Goal: Task Accomplishment & Management: Complete application form

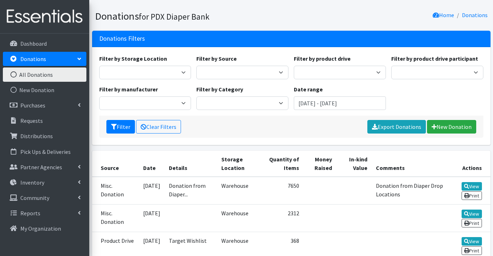
scroll to position [53, 0]
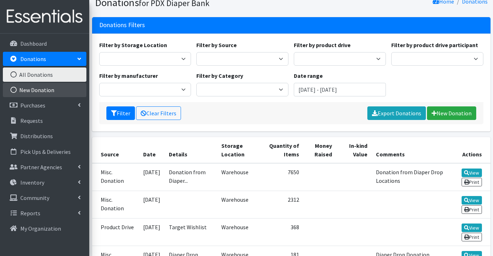
click at [56, 86] on link "New Donation" at bounding box center [45, 90] width 84 height 14
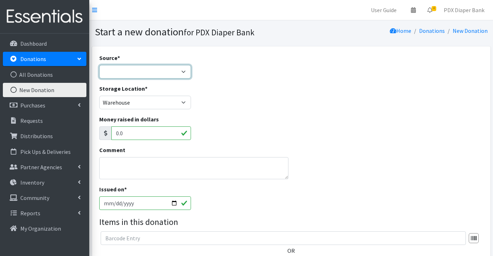
click at [157, 72] on select "Product Drive Manufacturer Donation Site Misc. Donation" at bounding box center [145, 72] width 92 height 14
click at [99, 65] on select "Product Drive Manufacturer Donation Site Misc. Donation" at bounding box center [145, 72] width 92 height 14
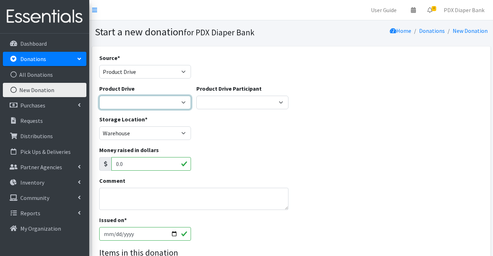
click at [186, 104] on select "Ahmadiyaa Muslim Community Amazon Wishlist Beth Kersen Birthday Party Christy S…" at bounding box center [145, 103] width 92 height 14
click at [99, 96] on select "Ahmadiyaa Muslim Community Amazon Wishlist Beth Kersen Birthday Party Christy S…" at bounding box center [145, 103] width 92 height 14
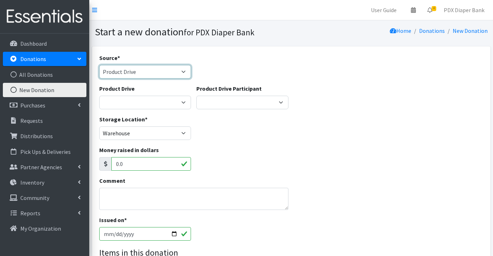
click at [184, 70] on select "Product Drive Manufacturer Donation Site Misc. Donation" at bounding box center [145, 72] width 92 height 14
select select "Misc. Donation"
click at [99, 65] on select "Product Drive Manufacturer Donation Site Misc. Donation" at bounding box center [145, 72] width 92 height 14
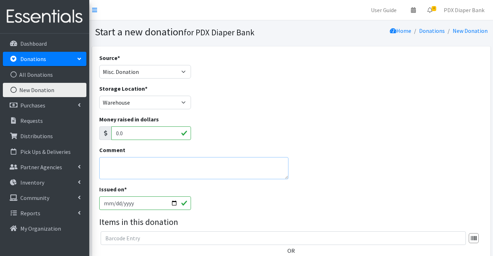
click at [123, 162] on textarea "Comment" at bounding box center [193, 168] width 189 height 22
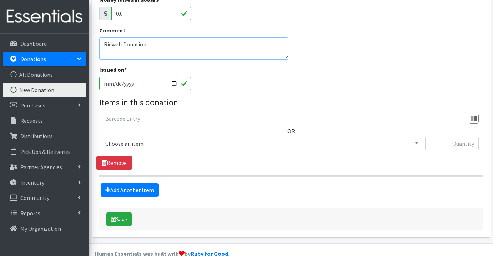
scroll to position [119, 0]
type textarea "Ridwell Donation"
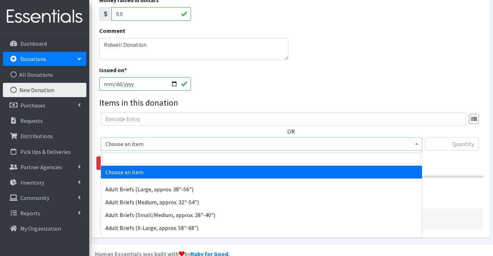
click at [147, 143] on span "Choose an item" at bounding box center [261, 144] width 312 height 10
click at [150, 157] on input "search" at bounding box center [261, 158] width 318 height 12
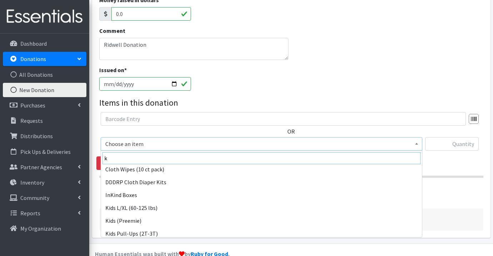
scroll to position [51, 0]
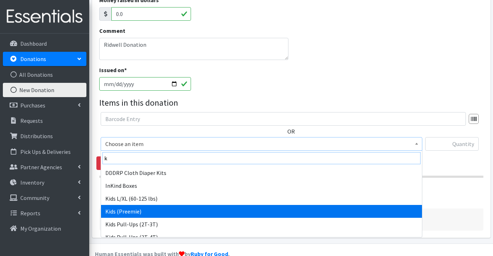
type input "k"
select select "1188"
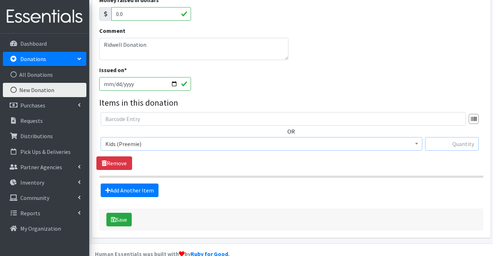
click at [473, 146] on input "text" at bounding box center [452, 144] width 54 height 14
type input "87"
click at [155, 188] on link "Add Another Item" at bounding box center [130, 190] width 58 height 14
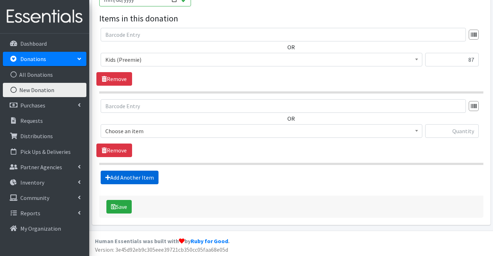
scroll to position [205, 0]
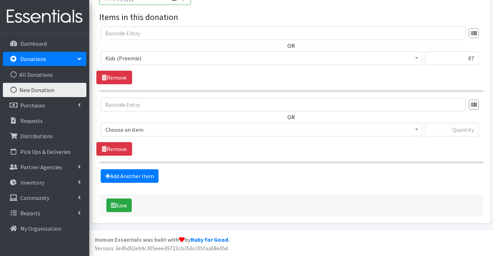
click at [189, 128] on span "Choose an item" at bounding box center [261, 130] width 312 height 10
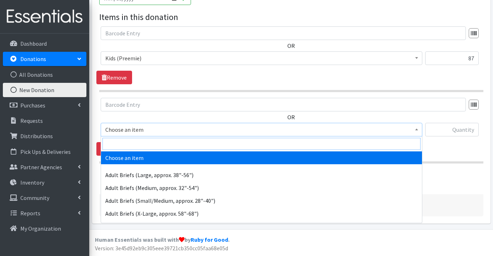
click at [183, 145] on input "search" at bounding box center [261, 144] width 318 height 12
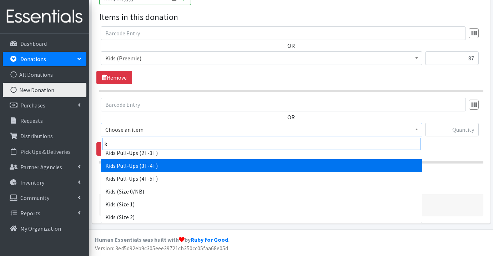
scroll to position [108, 0]
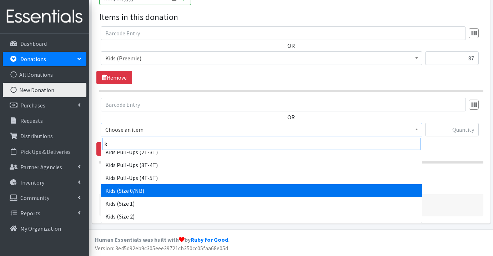
type input "k"
select select "1187"
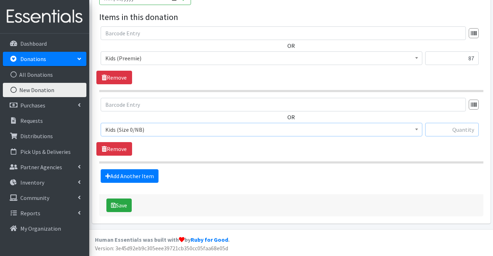
click at [472, 131] on input "text" at bounding box center [452, 130] width 54 height 14
type input "36"
click at [138, 175] on link "Add Another Item" at bounding box center [130, 176] width 58 height 14
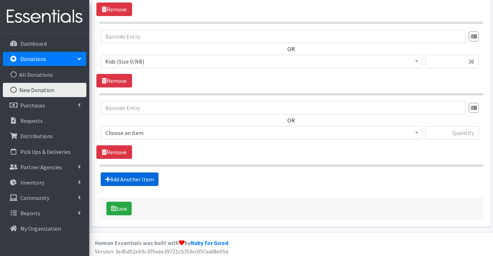
scroll to position [276, 0]
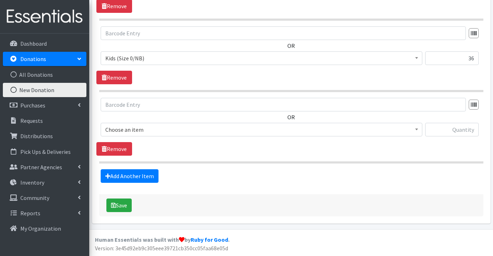
click at [160, 131] on span "Choose an item" at bounding box center [261, 130] width 312 height 10
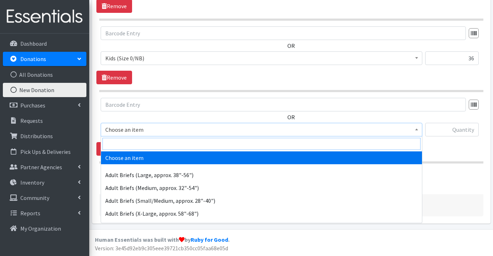
click at [161, 142] on input "search" at bounding box center [261, 144] width 318 height 12
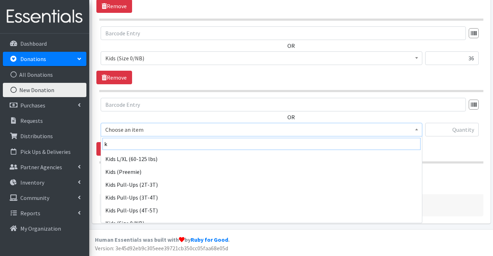
scroll to position [102, 0]
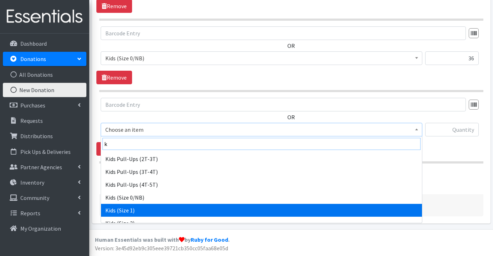
type input "k"
select select "1182"
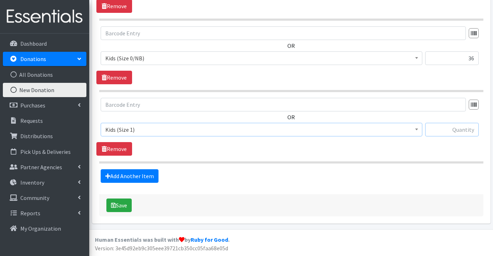
click at [453, 126] on input "text" at bounding box center [452, 130] width 54 height 14
type input "516"
click at [150, 172] on link "Add Another Item" at bounding box center [130, 176] width 58 height 14
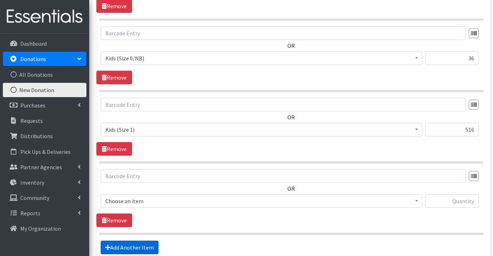
scroll to position [348, 0]
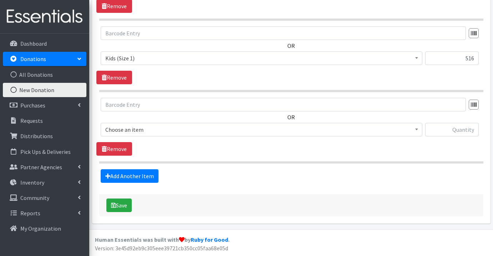
click at [188, 128] on span "Choose an item" at bounding box center [261, 130] width 312 height 10
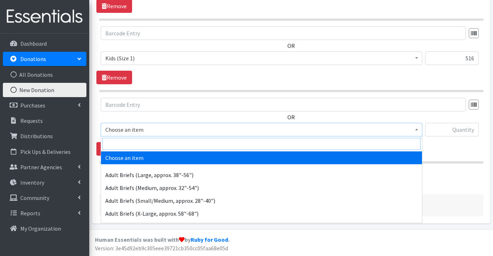
click at [185, 142] on input "search" at bounding box center [261, 144] width 318 height 12
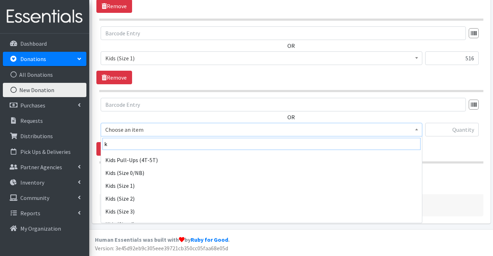
scroll to position [127, 0]
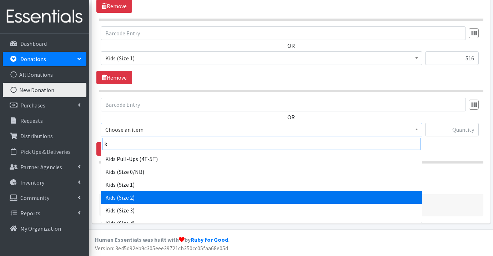
type input "k"
select select "1183"
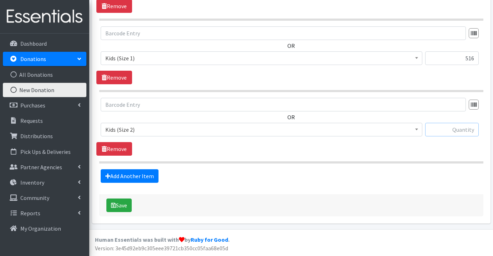
click at [462, 131] on input "text" at bounding box center [452, 130] width 54 height 14
type input "549"
click at [134, 173] on link "Add Another Item" at bounding box center [130, 176] width 58 height 14
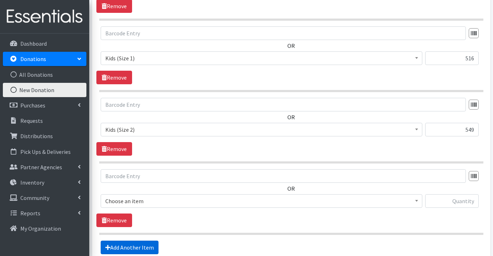
scroll to position [419, 0]
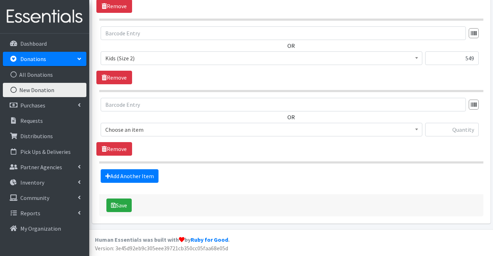
click at [164, 134] on span "Choose an item" at bounding box center [261, 130] width 312 height 10
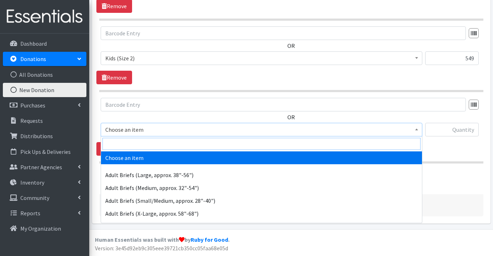
click at [163, 143] on input "search" at bounding box center [261, 144] width 318 height 12
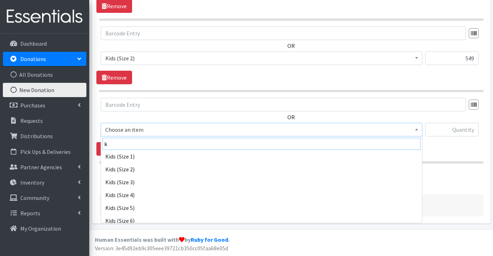
scroll to position [173, 0]
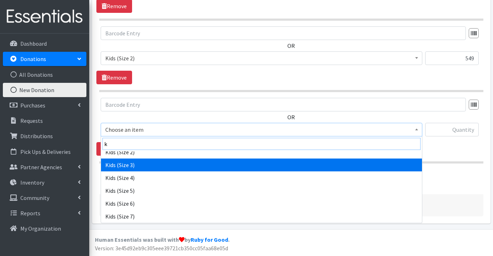
type input "k"
select select "1186"
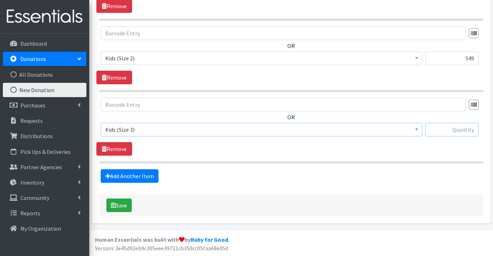
click at [475, 131] on input "text" at bounding box center [452, 130] width 54 height 14
type input "206"
click at [147, 178] on link "Add Another Item" at bounding box center [130, 176] width 58 height 14
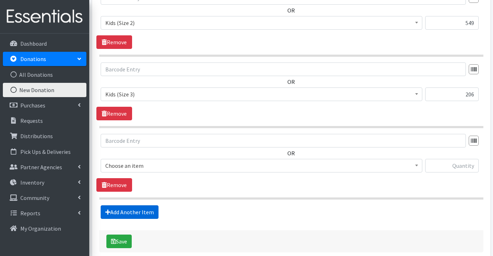
scroll to position [490, 0]
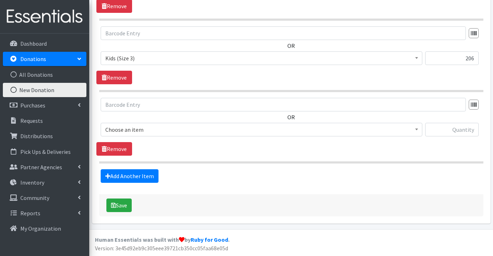
click at [162, 130] on span "Choose an item" at bounding box center [261, 130] width 312 height 10
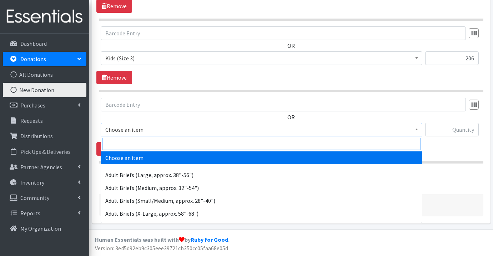
click at [162, 145] on input "search" at bounding box center [261, 144] width 318 height 12
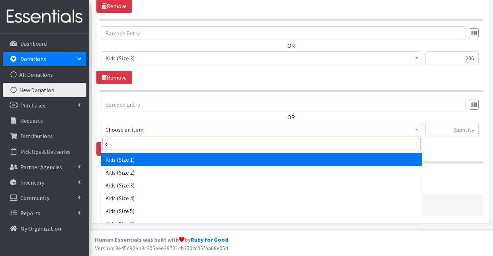
scroll to position [157, 0]
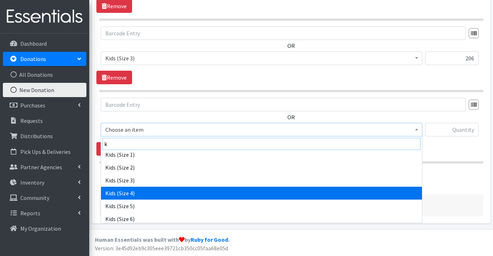
type input "k"
select select "1161"
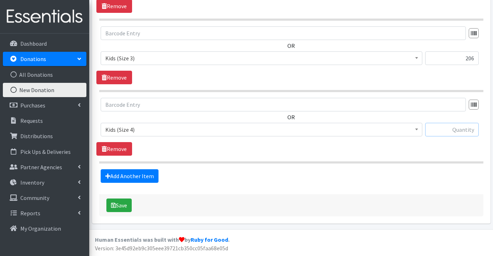
click at [471, 132] on input "text" at bounding box center [452, 130] width 54 height 14
type input "209"
click at [145, 177] on link "Add Another Item" at bounding box center [130, 176] width 58 height 14
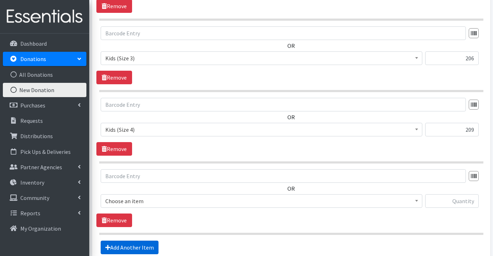
scroll to position [562, 0]
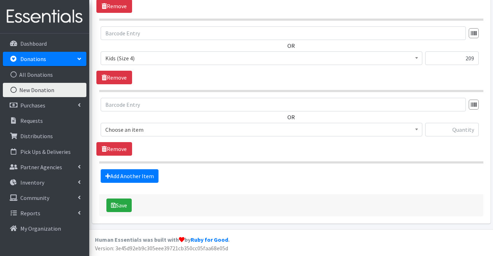
click at [150, 131] on span "Choose an item" at bounding box center [261, 130] width 312 height 10
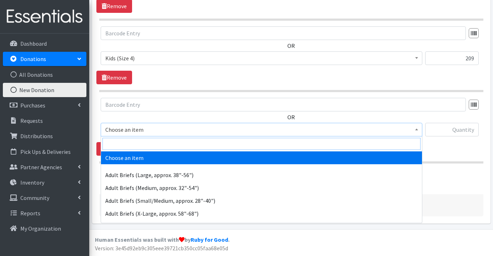
click at [145, 144] on input "search" at bounding box center [261, 144] width 318 height 12
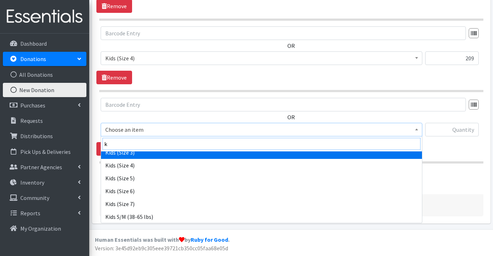
scroll to position [186, 0]
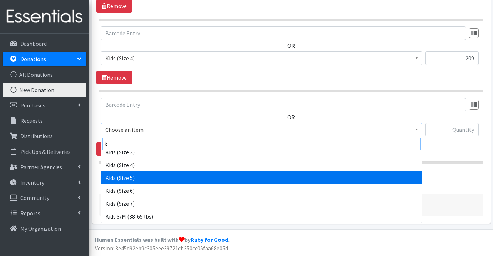
type input "k"
select select "1162"
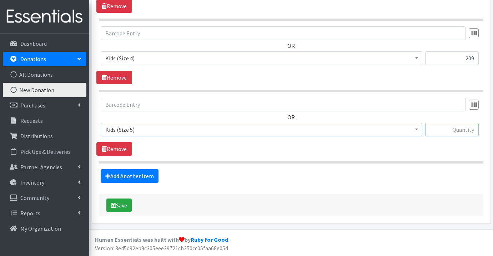
click at [455, 130] on input "text" at bounding box center [452, 130] width 54 height 14
type input "258"
click at [139, 178] on link "Add Another Item" at bounding box center [130, 176] width 58 height 14
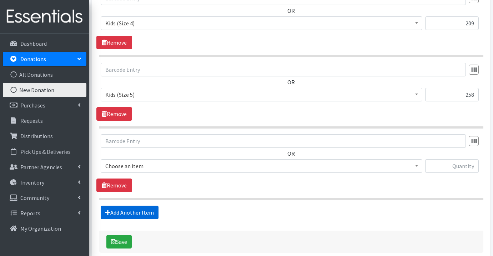
scroll to position [633, 0]
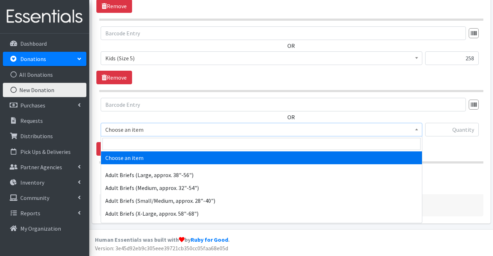
click at [169, 132] on span "Choose an item" at bounding box center [261, 130] width 312 height 10
click at [168, 144] on input "search" at bounding box center [261, 144] width 318 height 12
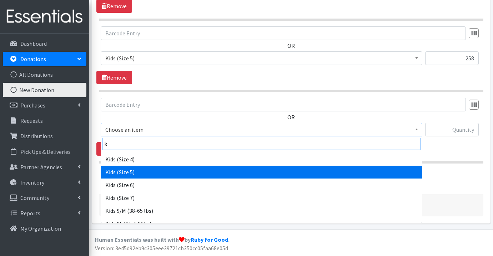
scroll to position [199, 0]
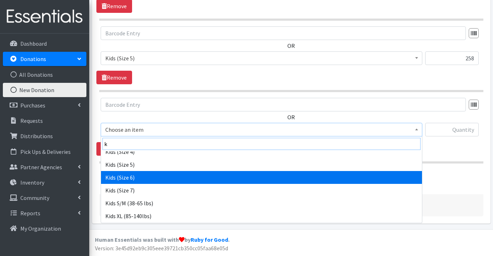
type input "k"
select select "1164"
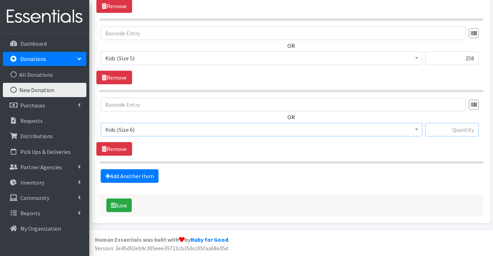
click at [470, 132] on input "text" at bounding box center [452, 130] width 54 height 14
type input "128"
click at [152, 173] on link "Add Another Item" at bounding box center [130, 176] width 58 height 14
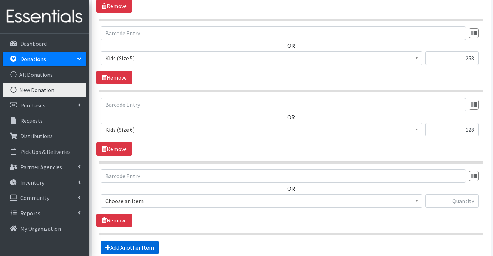
scroll to position [704, 0]
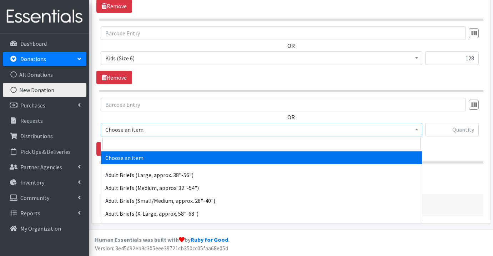
click at [172, 131] on span "Choose an item" at bounding box center [261, 130] width 312 height 10
click at [173, 144] on input "search" at bounding box center [261, 144] width 318 height 12
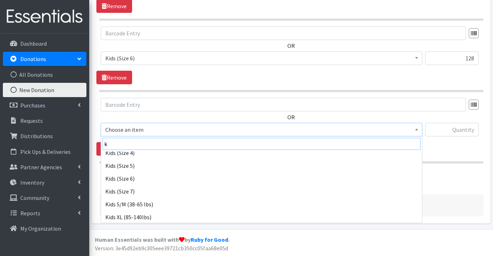
scroll to position [201, 0]
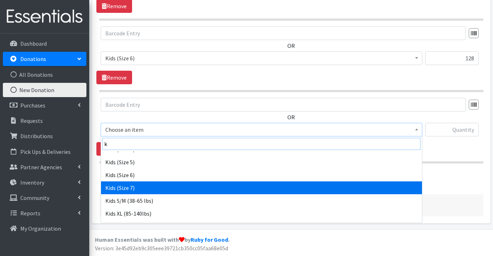
type input "k"
select select "1631"
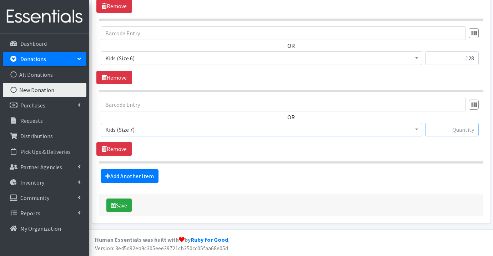
click at [467, 133] on input "text" at bounding box center [452, 130] width 54 height 14
type input "138"
click at [141, 172] on link "Add Another Item" at bounding box center [130, 176] width 58 height 14
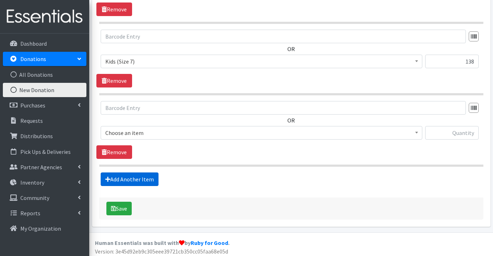
scroll to position [776, 0]
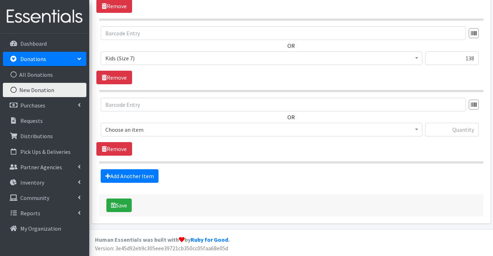
click at [188, 126] on span "Choose an item" at bounding box center [261, 130] width 312 height 10
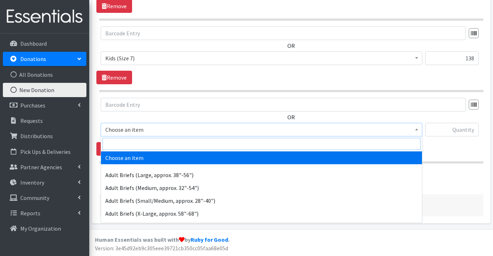
click at [181, 142] on input "search" at bounding box center [261, 144] width 318 height 12
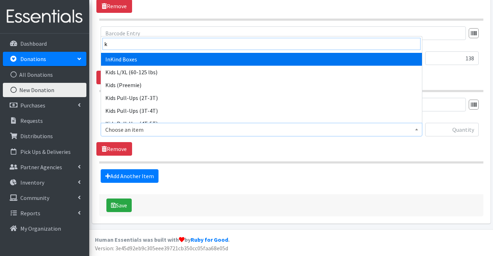
scroll to position [77, 0]
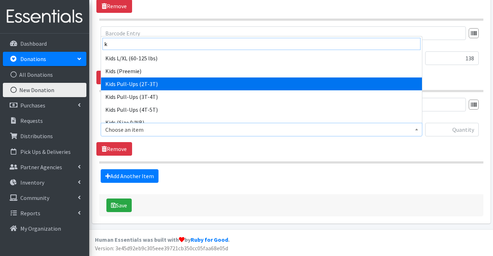
type input "k"
select select "1169"
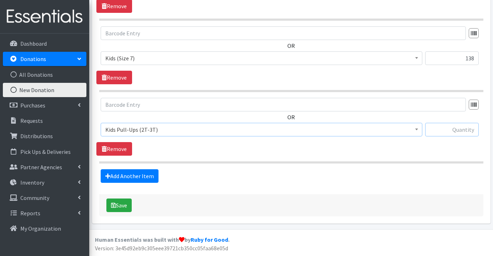
click at [462, 132] on input "text" at bounding box center [452, 130] width 54 height 14
type input "110"
click at [152, 179] on link "Add Another Item" at bounding box center [130, 176] width 58 height 14
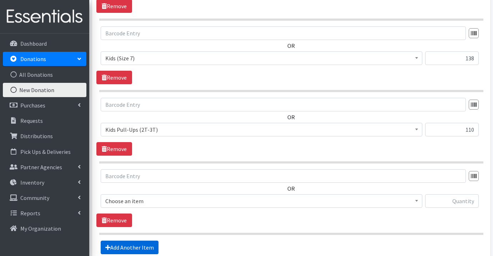
scroll to position [847, 0]
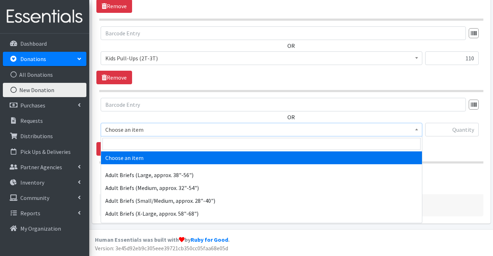
click at [165, 131] on span "Choose an item" at bounding box center [261, 130] width 312 height 10
click at [162, 141] on input "search" at bounding box center [261, 144] width 318 height 12
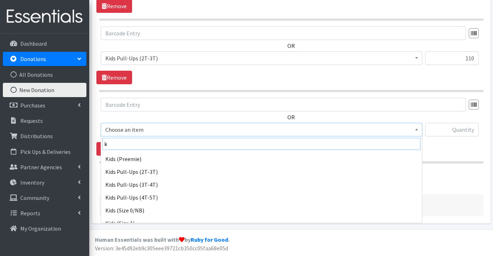
scroll to position [106, 0]
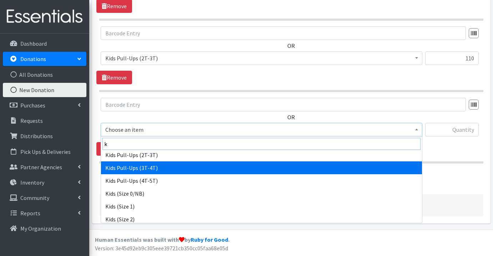
type input "k"
select select "1171"
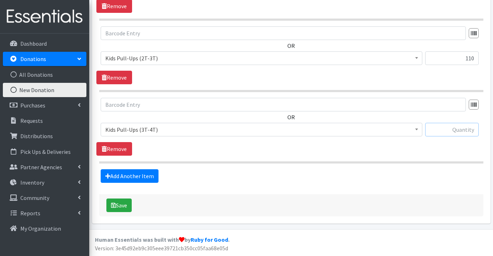
click at [463, 127] on input "text" at bounding box center [452, 130] width 54 height 14
type input "513"
click at [152, 173] on link "Add Another Item" at bounding box center [130, 176] width 58 height 14
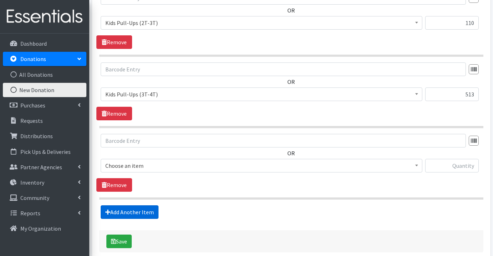
scroll to position [919, 0]
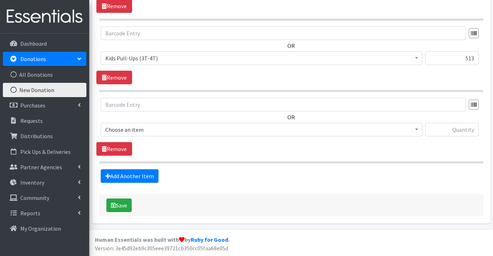
click at [169, 128] on span "Choose an item" at bounding box center [261, 130] width 312 height 10
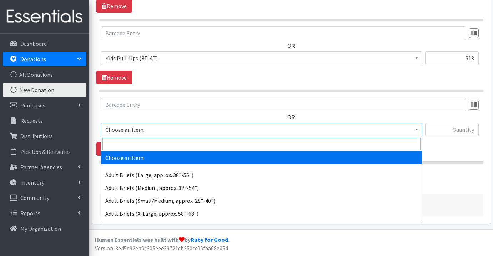
click at [169, 141] on input "search" at bounding box center [261, 144] width 318 height 12
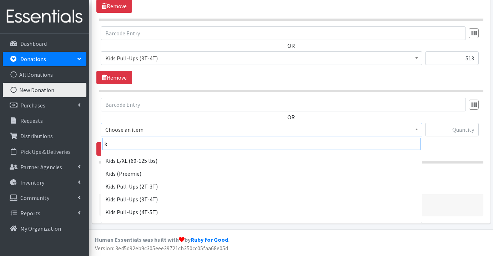
scroll to position [75, 0]
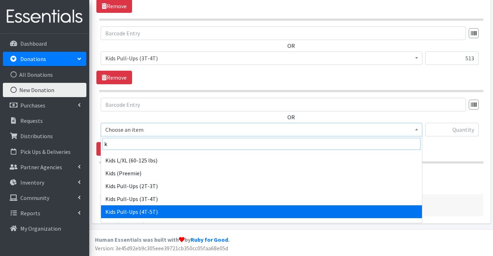
type input "k"
select select "1185"
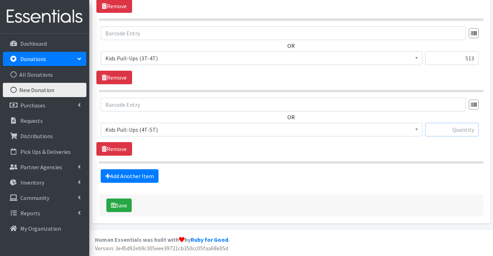
click at [461, 130] on input "text" at bounding box center [452, 130] width 54 height 14
type input "266"
click at [150, 177] on link "Add Another Item" at bounding box center [130, 176] width 58 height 14
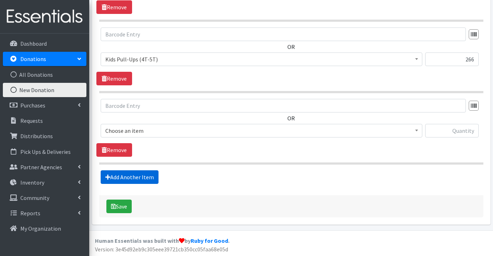
scroll to position [990, 0]
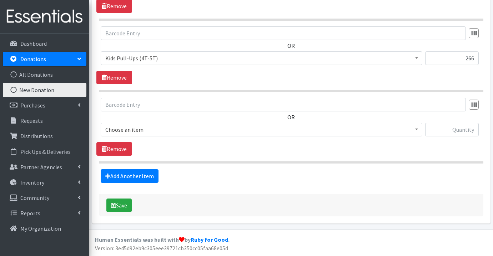
click at [127, 129] on span "Choose an item" at bounding box center [261, 130] width 312 height 10
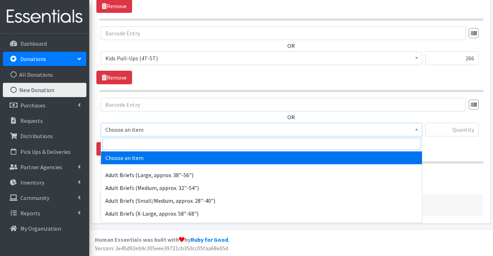
click at [130, 142] on input "search" at bounding box center [261, 144] width 318 height 12
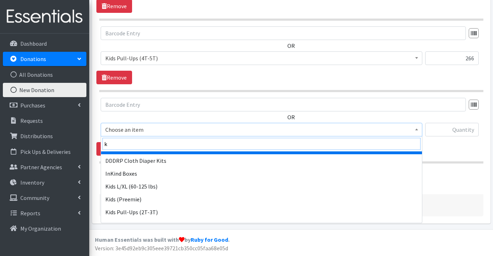
scroll to position [48, 0]
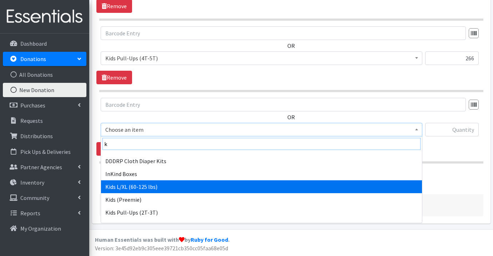
type input "k"
select select "1165"
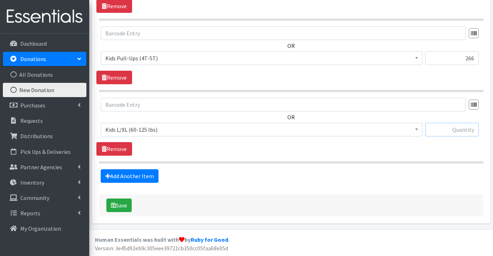
click at [473, 133] on input "text" at bounding box center [452, 130] width 54 height 14
type input "44"
click at [143, 177] on link "Add Another Item" at bounding box center [130, 176] width 58 height 14
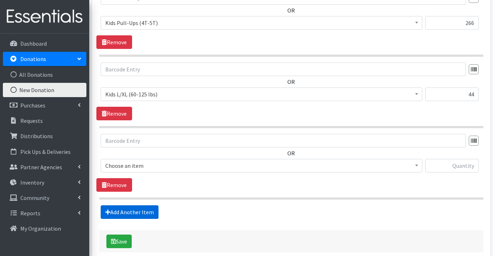
scroll to position [1061, 0]
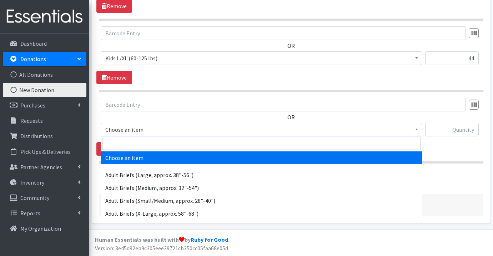
click at [154, 133] on span "Choose an item" at bounding box center [261, 130] width 312 height 10
click at [152, 144] on input "search" at bounding box center [261, 144] width 318 height 12
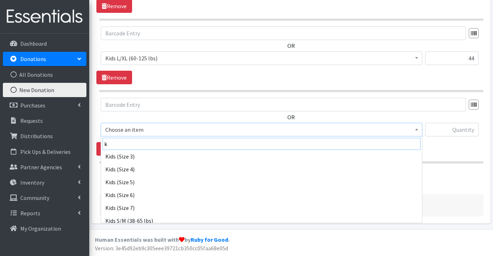
scroll to position [224, 0]
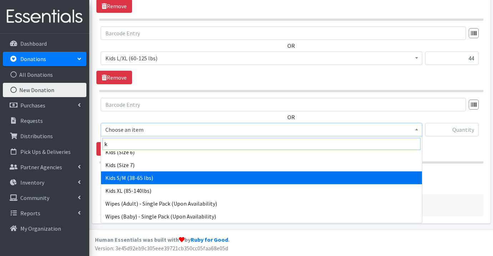
type input "k"
select select "1166"
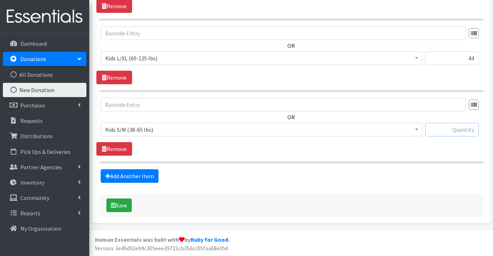
click at [472, 132] on input "text" at bounding box center [452, 130] width 54 height 14
type input "106"
click at [126, 202] on button "Save" at bounding box center [118, 205] width 25 height 14
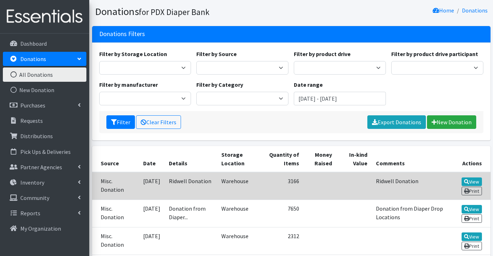
scroll to position [45, 0]
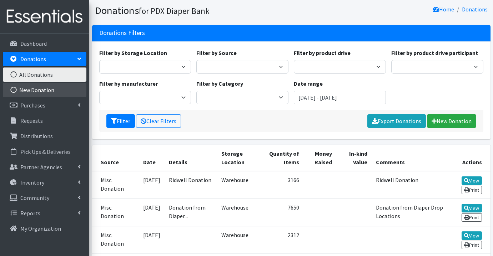
click at [44, 86] on link "New Donation" at bounding box center [45, 90] width 84 height 14
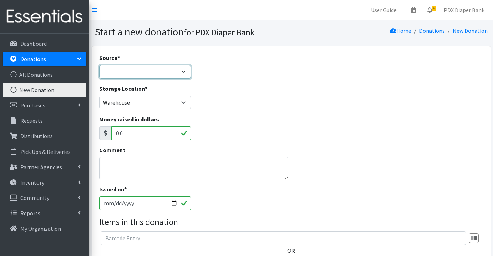
click at [131, 72] on select "Product Drive Manufacturer Donation Site Misc. Donation" at bounding box center [145, 72] width 92 height 14
select select "Misc. Donation"
click at [99, 65] on select "Product Drive Manufacturer Donation Site Misc. Donation" at bounding box center [145, 72] width 92 height 14
click at [130, 162] on textarea "Comment" at bounding box center [193, 168] width 189 height 22
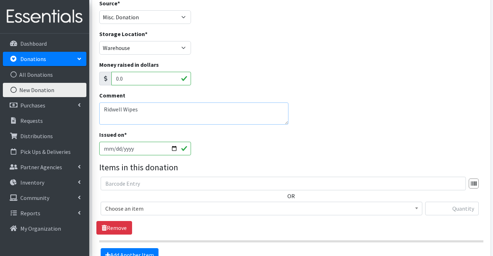
scroll to position [76, 0]
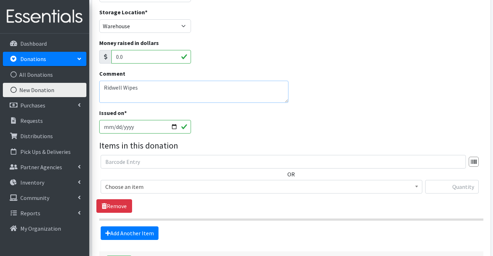
type textarea "Ridwell Wipes"
click at [143, 188] on span "Choose an item" at bounding box center [261, 187] width 312 height 10
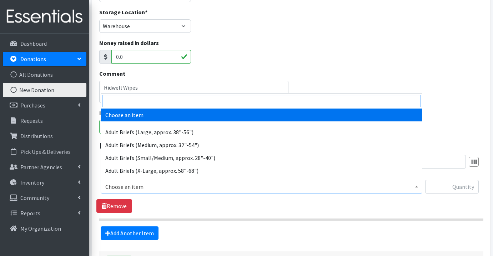
click at [148, 101] on input "search" at bounding box center [261, 101] width 318 height 12
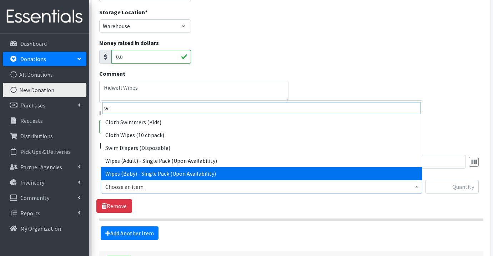
type input "wi"
select select "1153"
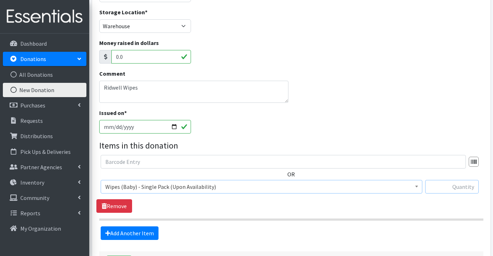
click at [467, 190] on input "text" at bounding box center [452, 187] width 54 height 14
type input "80"
click at [145, 232] on link "Add Another Item" at bounding box center [130, 233] width 58 height 14
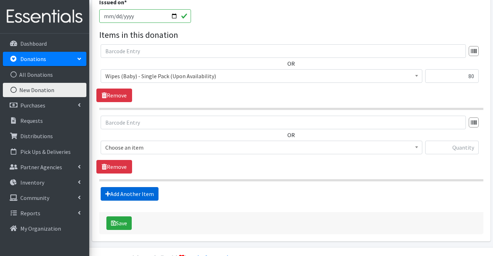
scroll to position [205, 0]
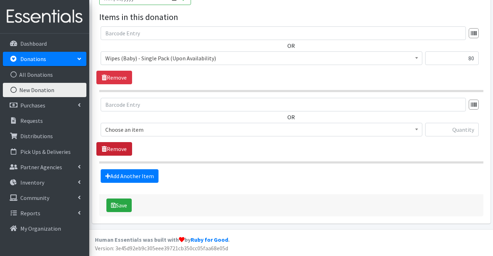
click at [125, 151] on link "Remove" at bounding box center [114, 149] width 36 height 14
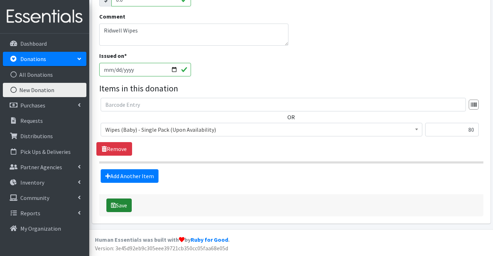
click at [122, 205] on button "Save" at bounding box center [118, 205] width 25 height 14
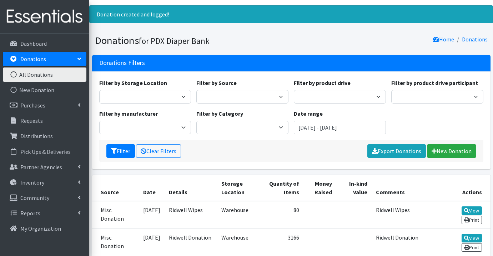
scroll to position [16, 0]
